Goal: Transaction & Acquisition: Purchase product/service

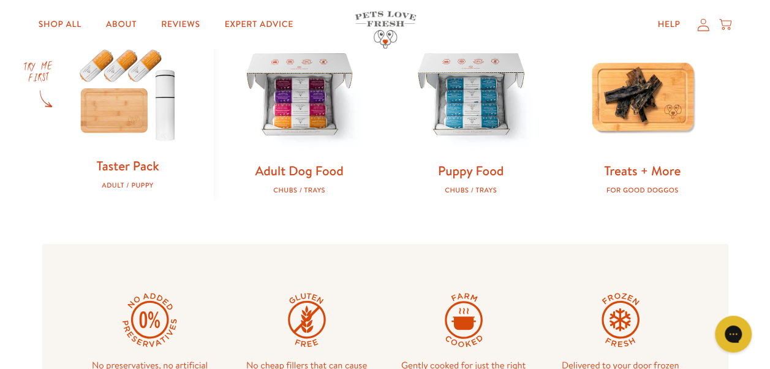
scroll to position [418, 0]
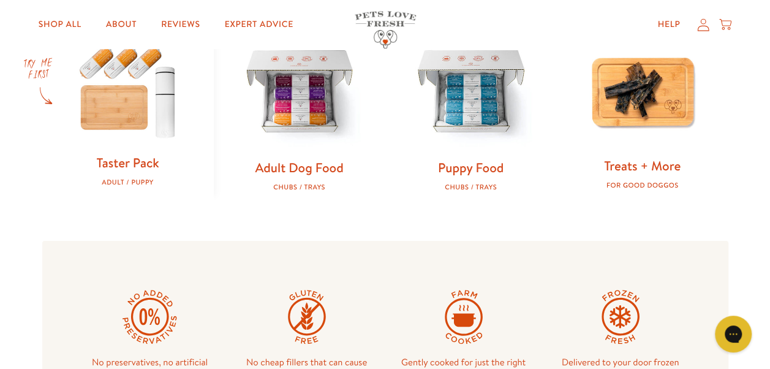
click at [654, 165] on link "Treats + More" at bounding box center [642, 166] width 77 height 18
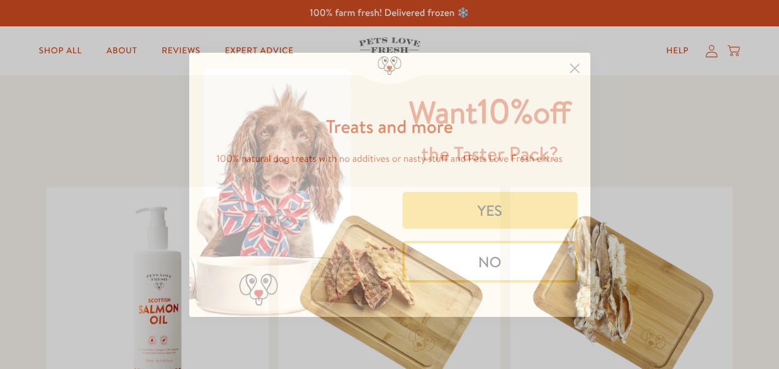
click at [574, 69] on icon "Close dialog" at bounding box center [574, 68] width 9 height 9
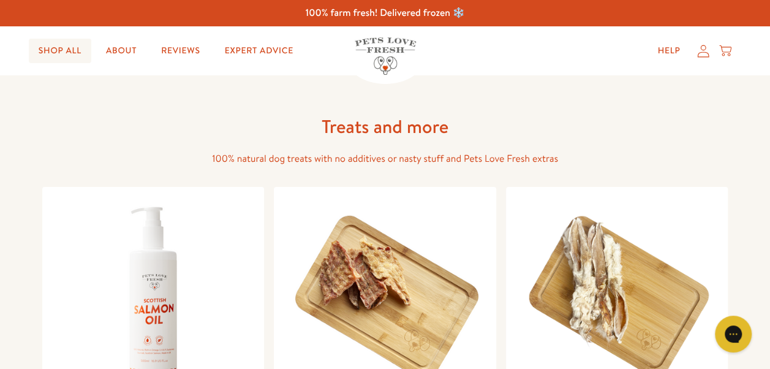
click at [74, 59] on link "Shop All" at bounding box center [60, 51] width 62 height 25
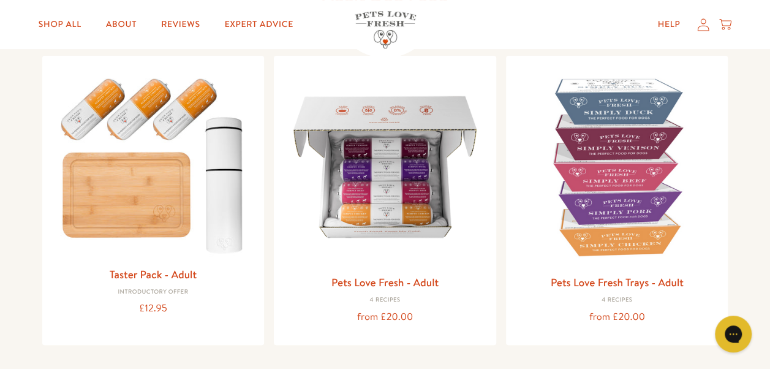
scroll to position [93, 0]
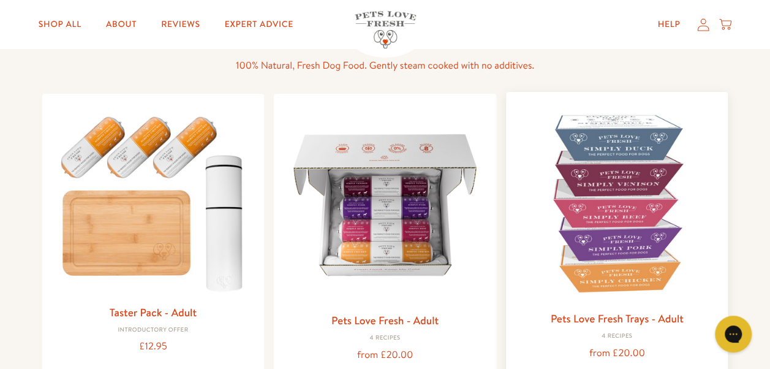
click at [586, 157] on img at bounding box center [617, 203] width 203 height 203
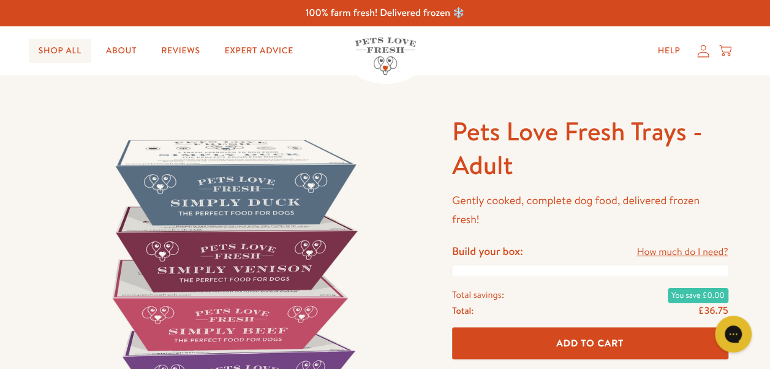
click at [52, 53] on link "Shop All" at bounding box center [60, 51] width 62 height 25
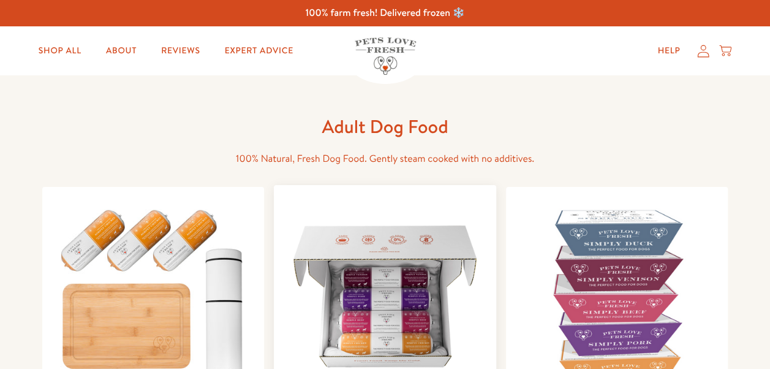
click at [388, 261] on img at bounding box center [385, 296] width 203 height 203
